Goal: Complete application form

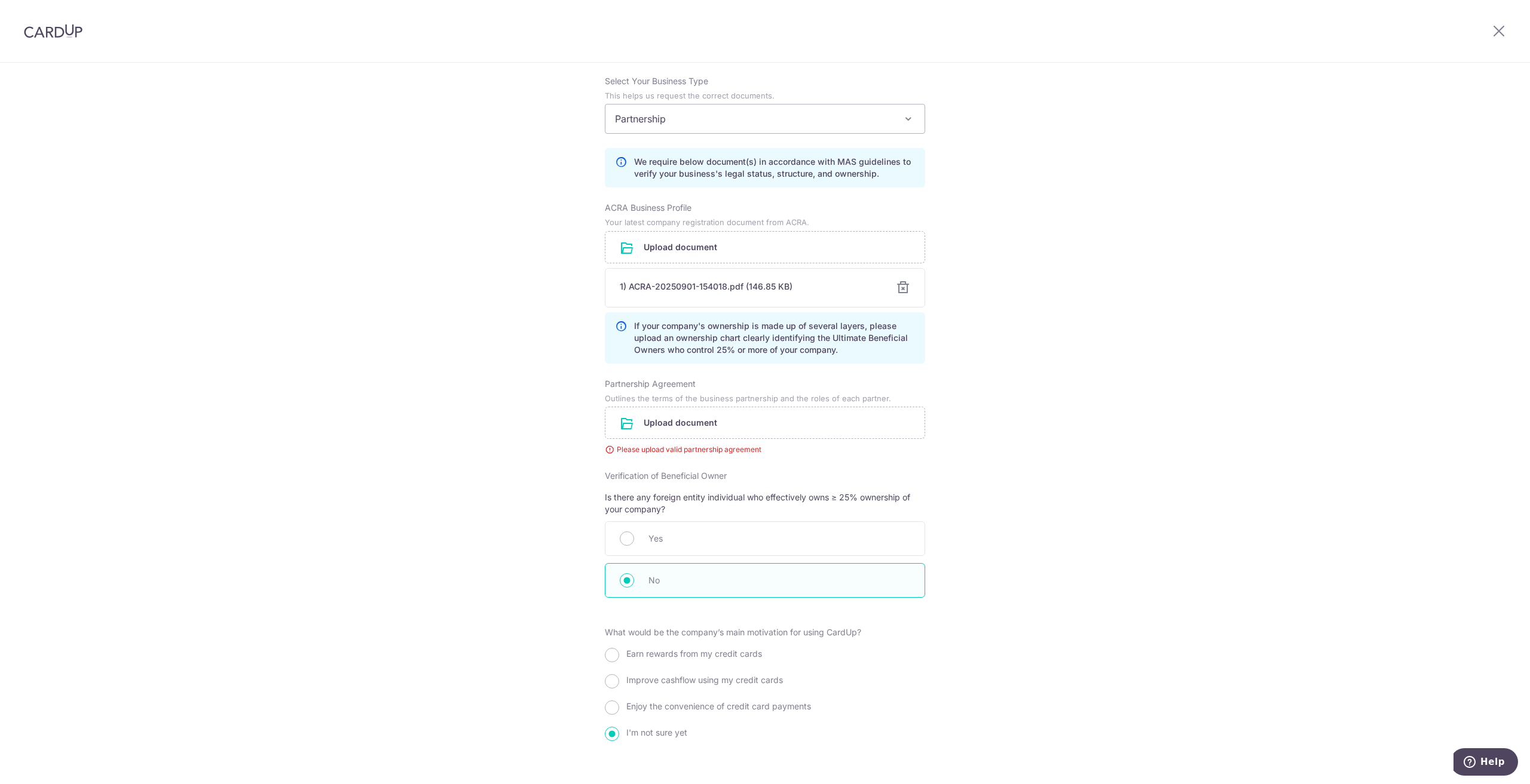
scroll to position [828, 0]
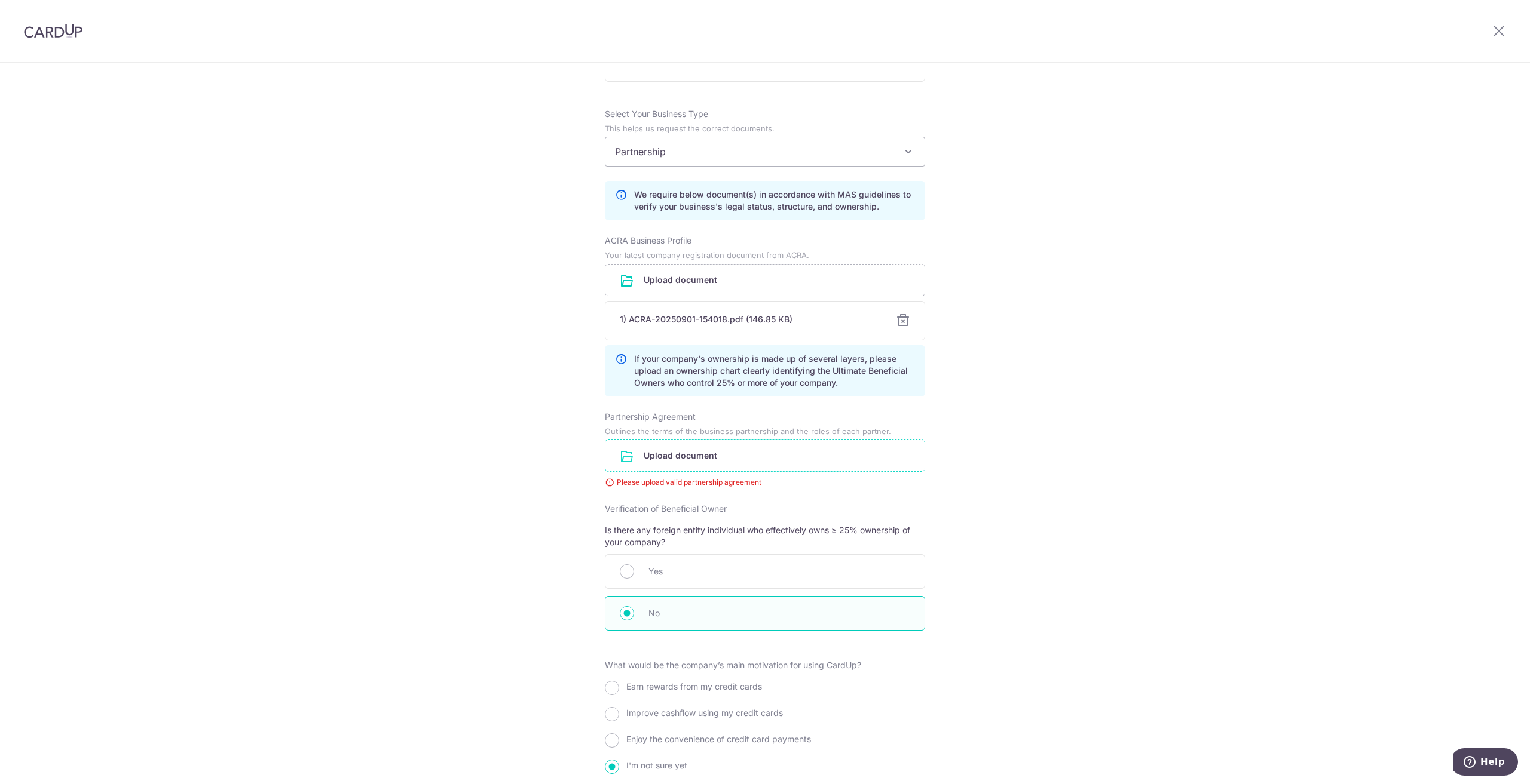
click at [676, 464] on input "file" at bounding box center [765, 455] width 319 height 31
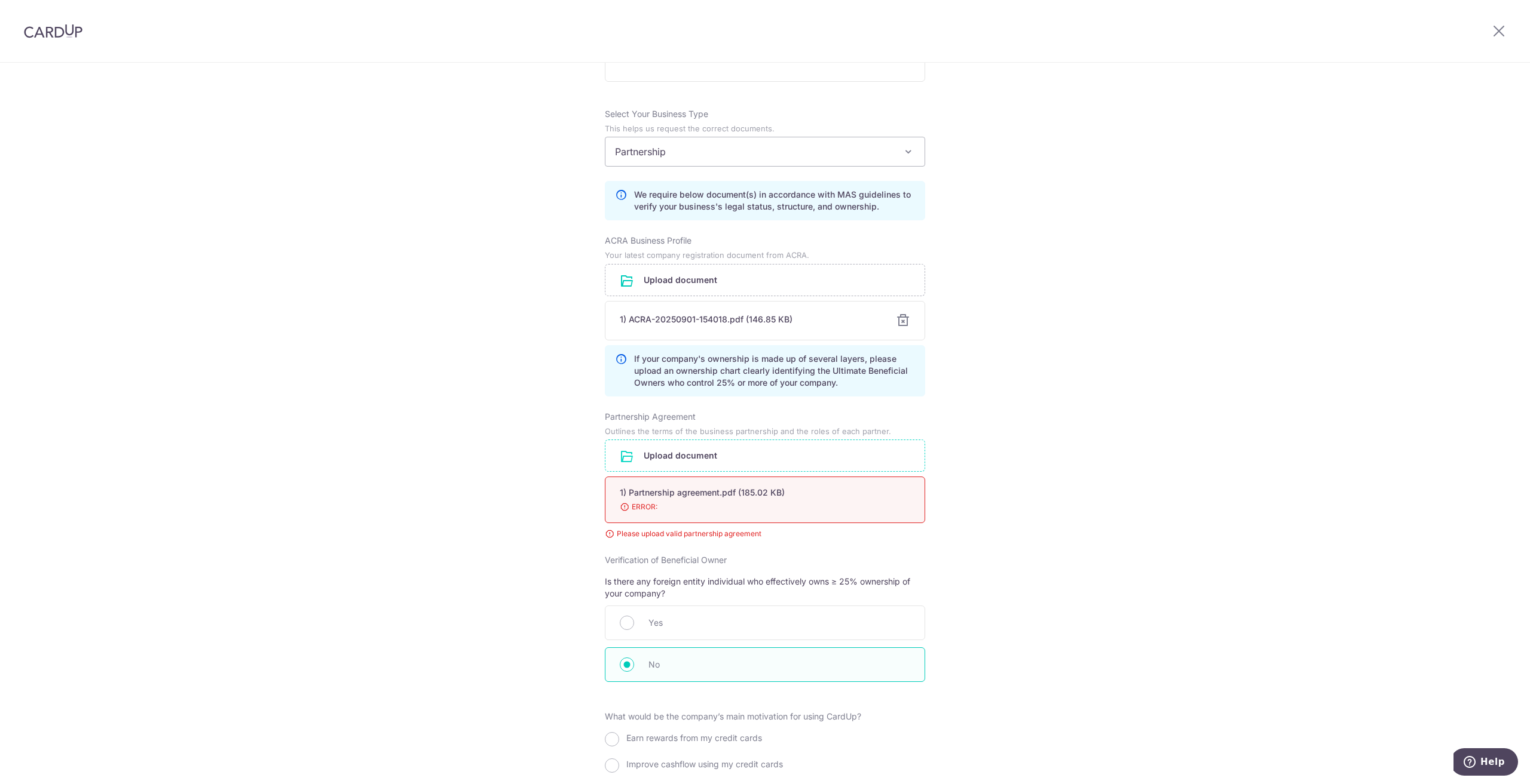
click at [1208, 560] on div "Review the company details Company details View all The following details are r…" at bounding box center [765, 97] width 1530 height 1725
click at [698, 495] on div "1) Partnership agreement.pdf (185.02 KB)" at bounding box center [750, 492] width 262 height 12
click at [806, 492] on div "1) Partnership agreement.pdf (185.02 KB)" at bounding box center [750, 492] width 262 height 12
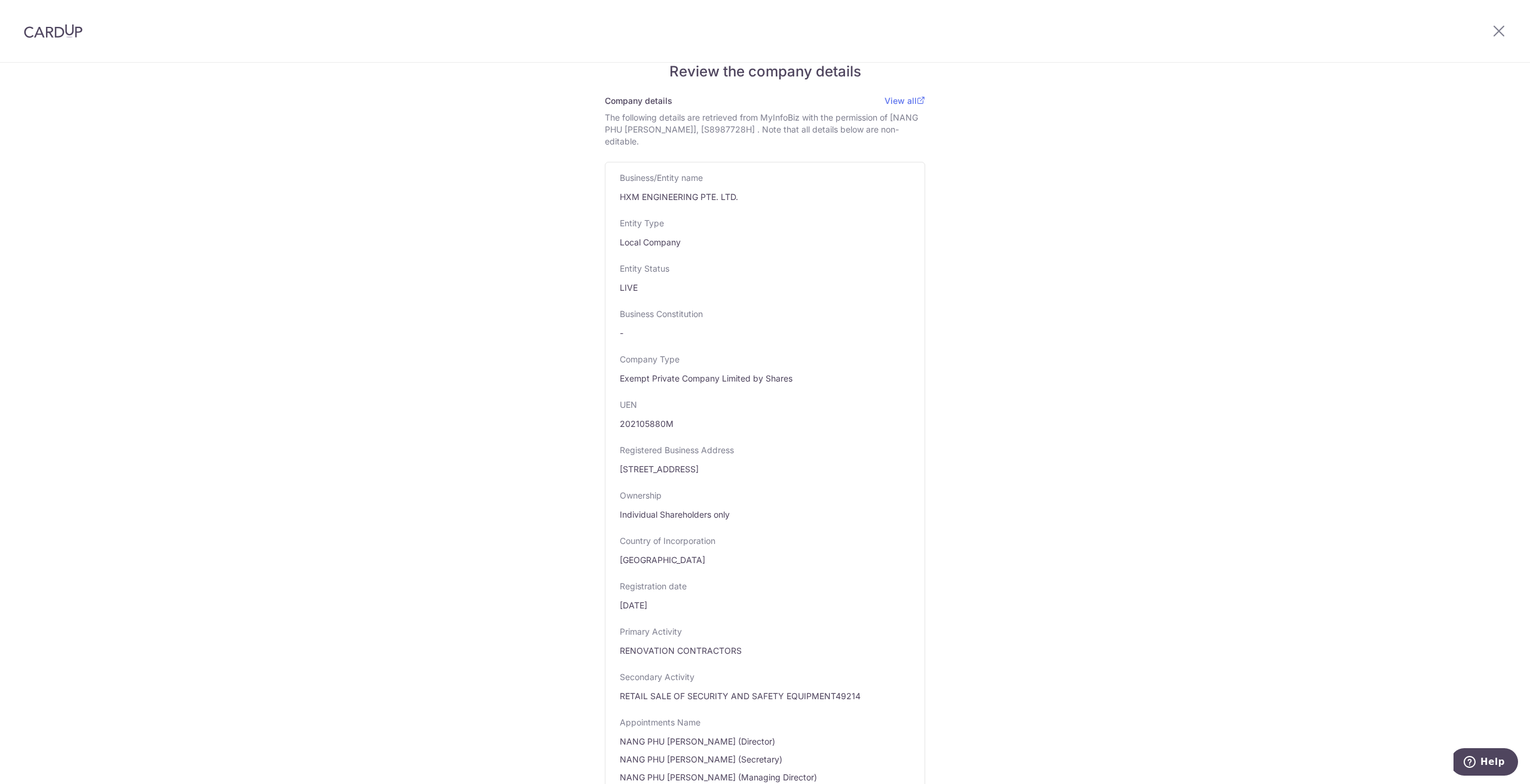
scroll to position [0, 0]
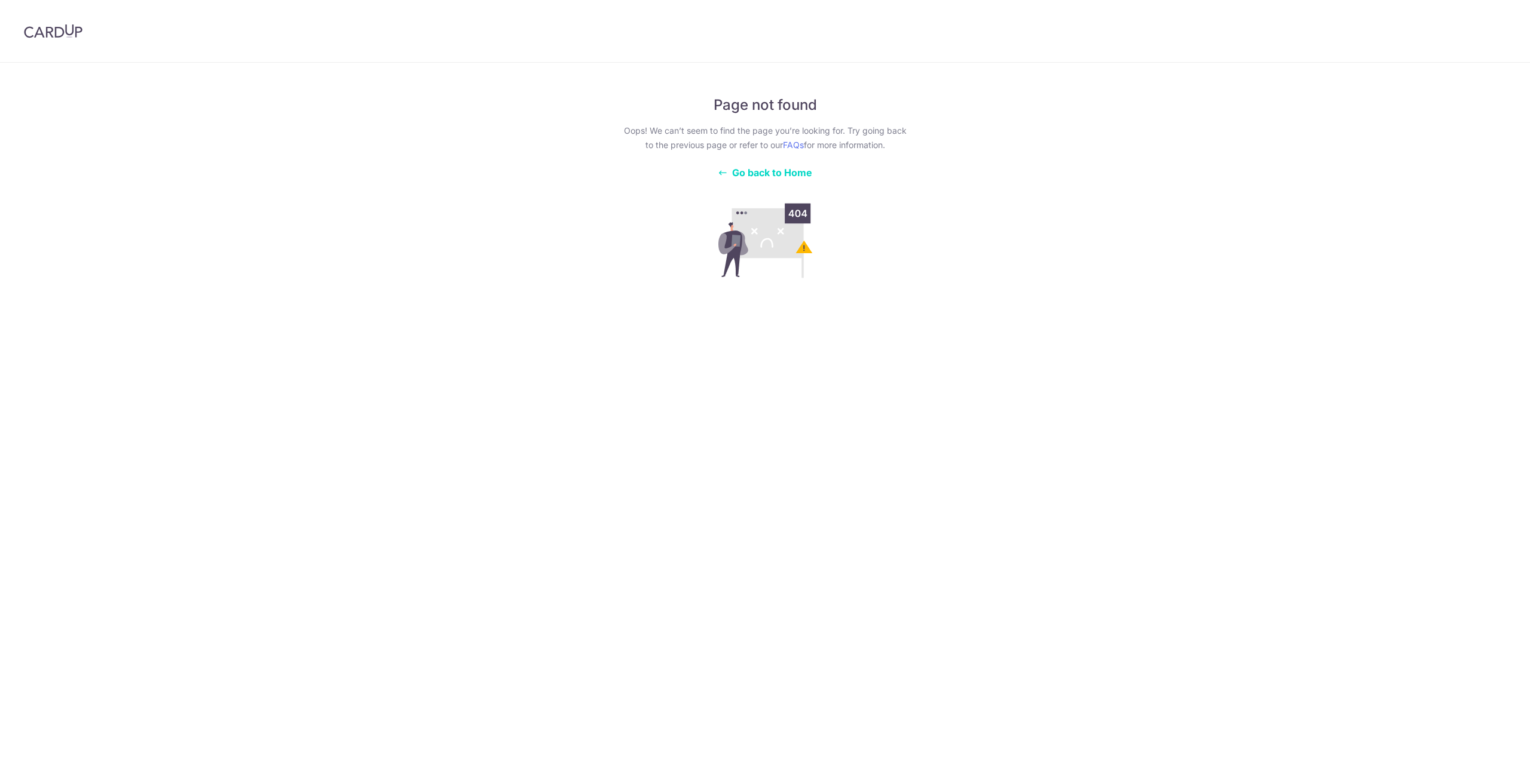
drag, startPoint x: 915, startPoint y: 367, endPoint x: 808, endPoint y: 385, distance: 108.5
click at [915, 368] on div "Page not found Oops! We can’t seem to find the page you’re looking for. Try goi…" at bounding box center [765, 423] width 1530 height 722
drag, startPoint x: 218, startPoint y: 123, endPoint x: 115, endPoint y: 42, distance: 131.0
click at [202, 105] on div "Page not found Oops! We can’t seem to find the page you’re looking for. Try goi…" at bounding box center [765, 423] width 1530 height 722
drag, startPoint x: 195, startPoint y: 40, endPoint x: 176, endPoint y: 4, distance: 40.7
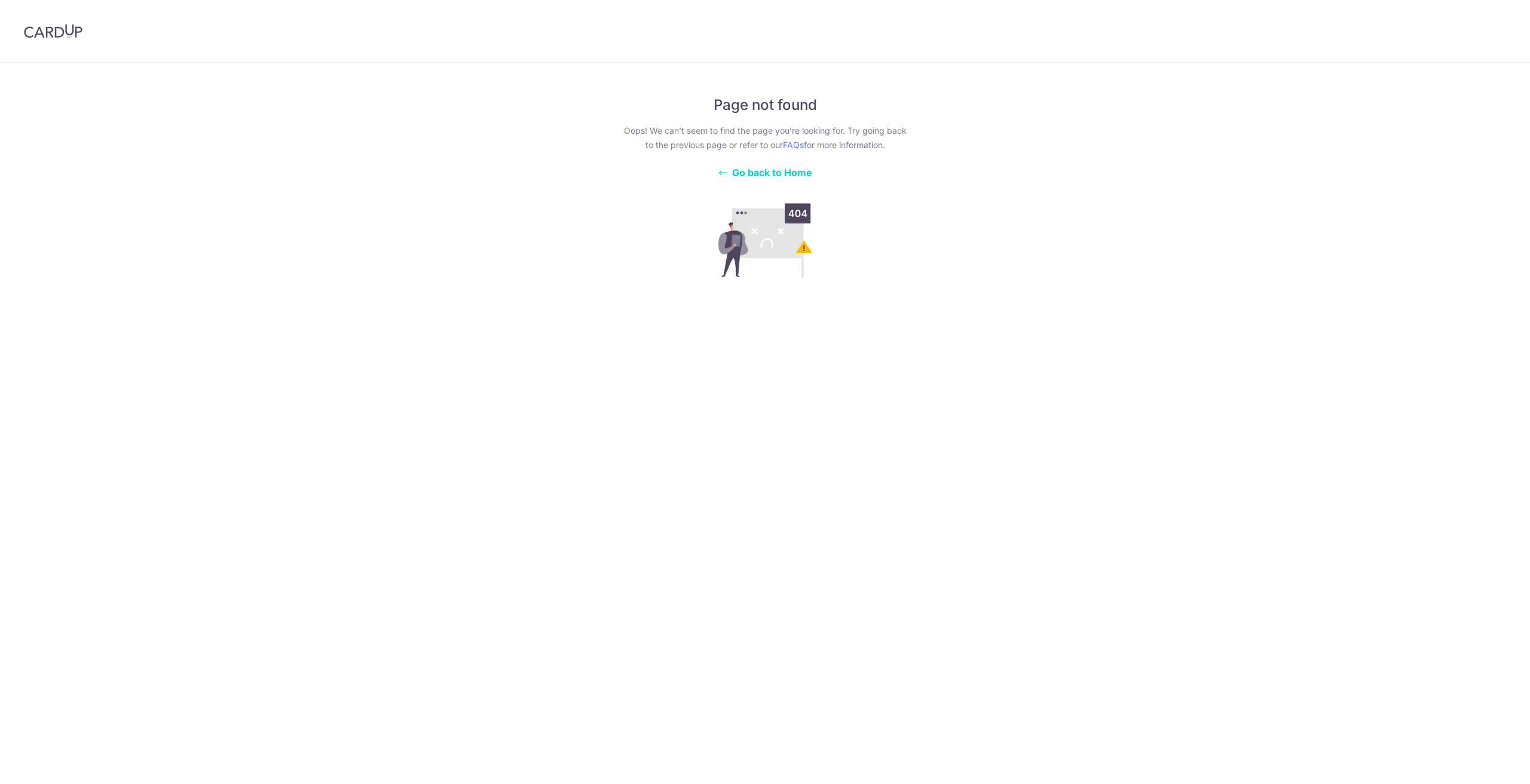
click at [181, 16] on header at bounding box center [765, 31] width 1530 height 62
